Goal: Transaction & Acquisition: Purchase product/service

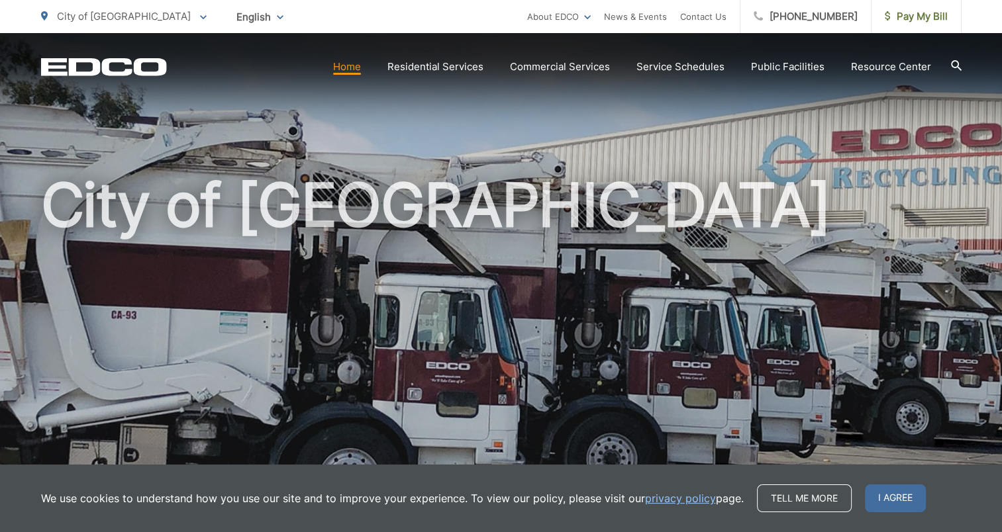
click at [128, 61] on icon "EDCD logo. Return to the homepage." at bounding box center [103, 66] width 125 height 17
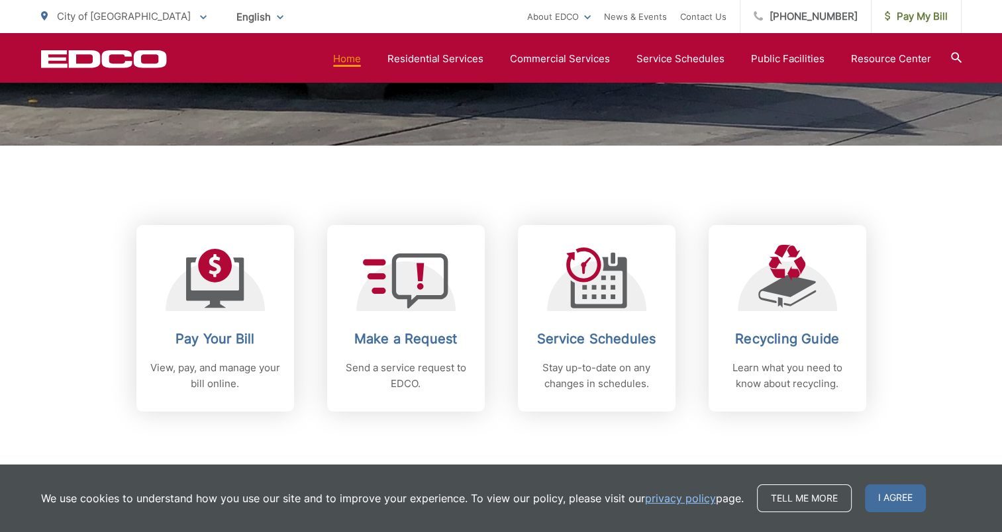
scroll to position [409, 0]
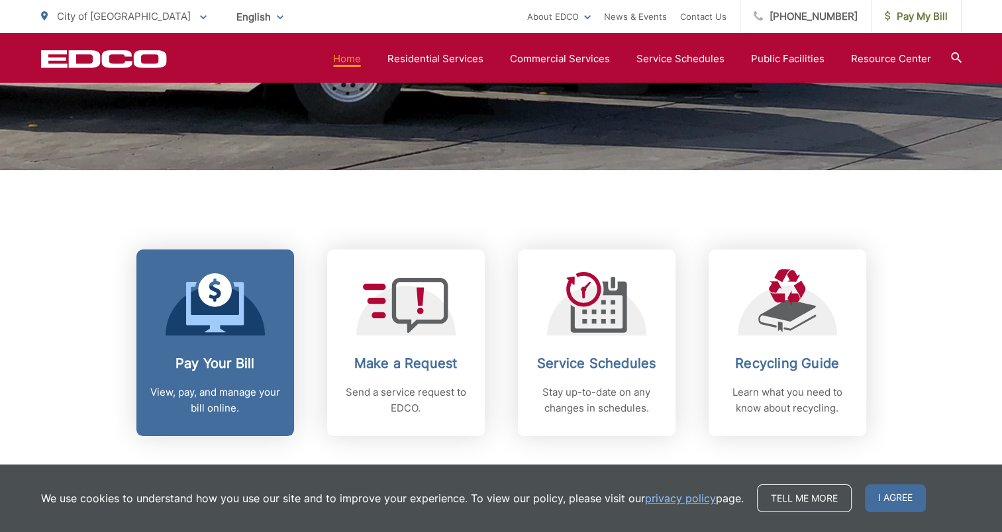
click at [246, 339] on link "Pay Your Bill View, pay, and manage your bill online." at bounding box center [215, 343] width 158 height 187
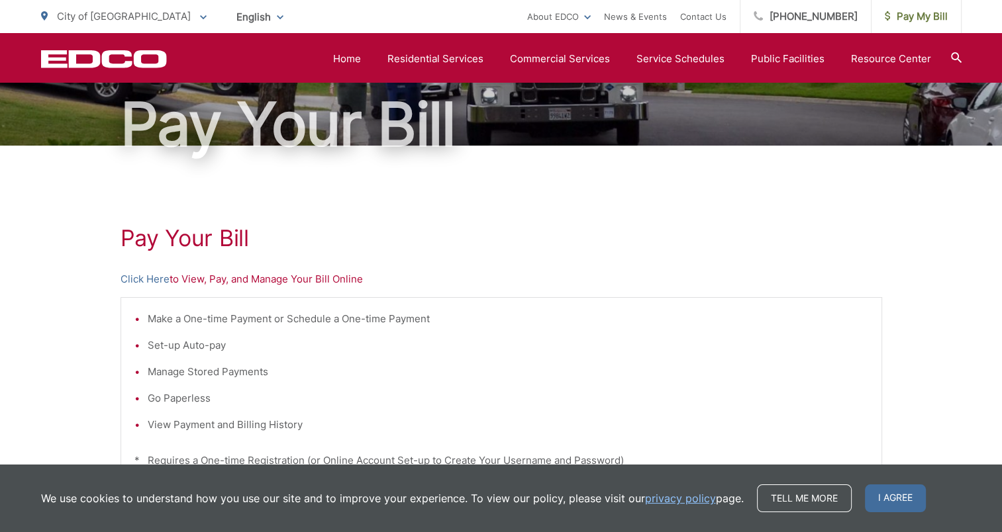
scroll to position [77, 0]
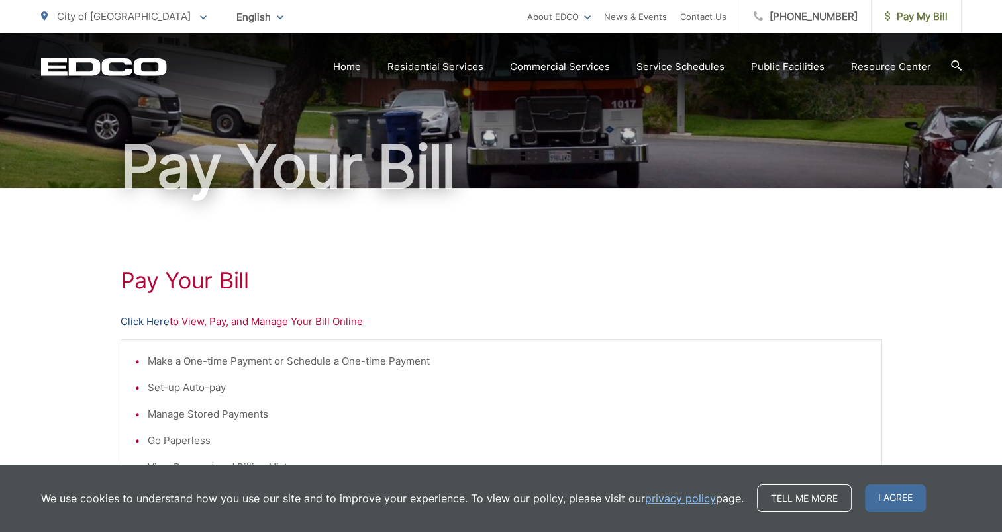
click at [158, 321] on link "Click Here" at bounding box center [145, 322] width 49 height 16
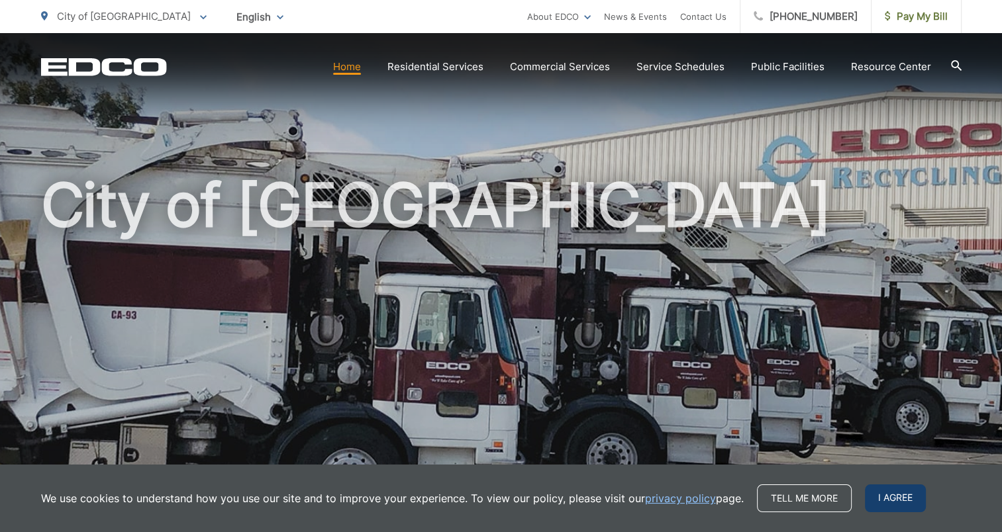
click at [891, 499] on span "I agree" at bounding box center [895, 499] width 61 height 28
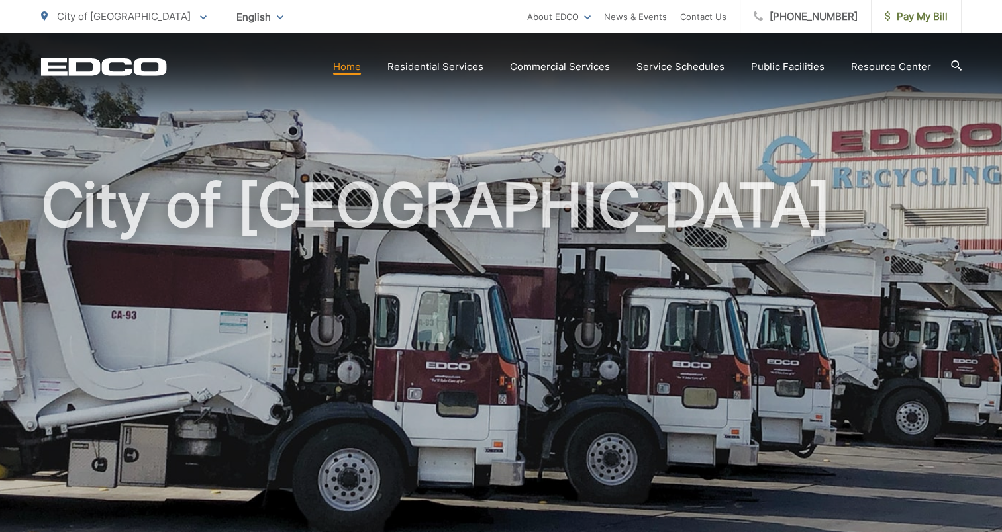
click at [3, 76] on div "EDCO Logo Home Residential Services Residential Recycling Organic Recycling Tra…" at bounding box center [501, 56] width 1002 height 46
